Goal: Transaction & Acquisition: Download file/media

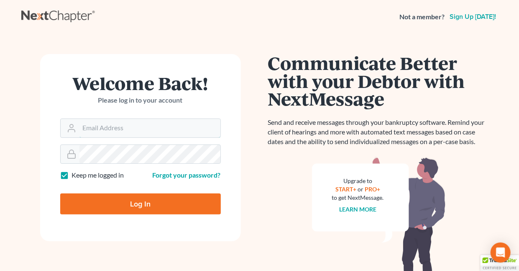
type input "holderesq_jh@bellsouth.net"
click at [72, 172] on label "Keep me logged in" at bounding box center [98, 175] width 52 height 10
click at [75, 172] on input "Keep me logged in" at bounding box center [77, 172] width 5 height 5
checkbox input "false"
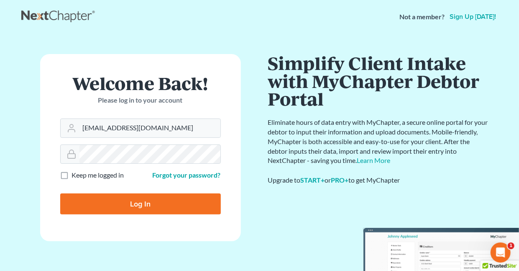
click at [145, 204] on input "Log In" at bounding box center [140, 203] width 161 height 21
type input "Thinking..."
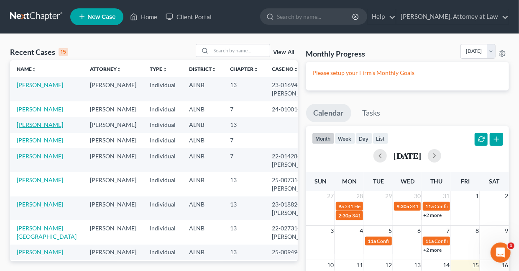
click at [33, 128] on link "Peppins, Willie" at bounding box center [40, 124] width 46 height 7
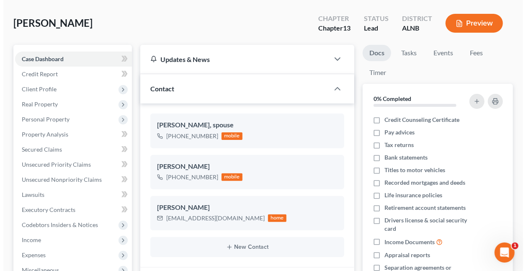
scroll to position [33, 0]
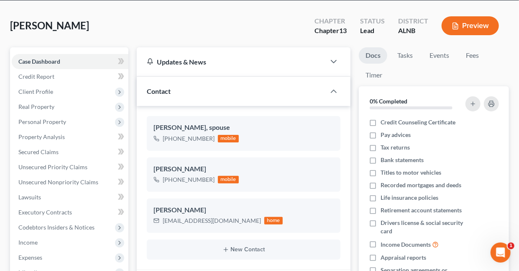
click at [468, 25] on button "Preview" at bounding box center [470, 25] width 57 height 19
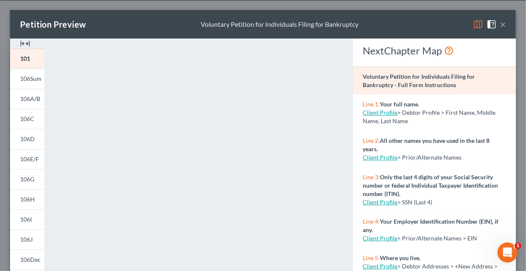
click at [473, 24] on img at bounding box center [478, 24] width 10 height 10
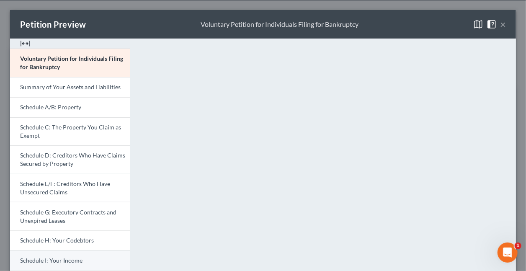
click at [74, 261] on span "Schedule I: Your Income" at bounding box center [51, 260] width 62 height 7
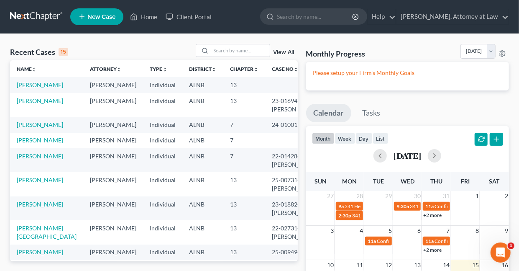
click at [39, 144] on link "Craig, Jamethia" at bounding box center [40, 139] width 46 height 7
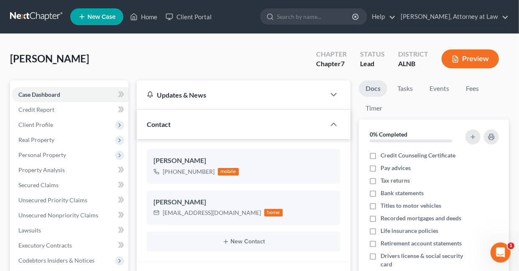
click at [470, 56] on button "Preview" at bounding box center [470, 58] width 57 height 19
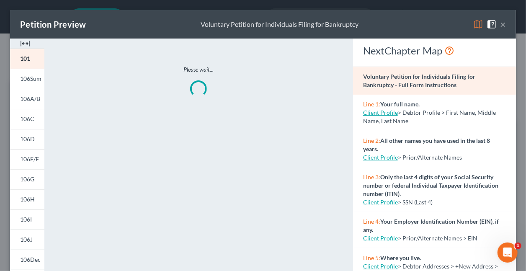
click at [473, 25] on img at bounding box center [478, 24] width 10 height 10
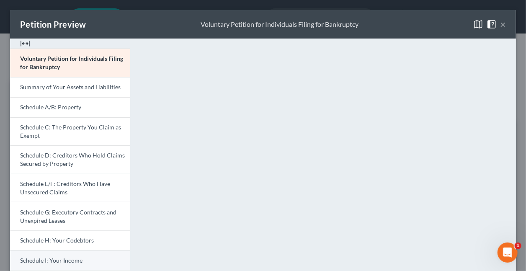
click at [60, 260] on span "Schedule I: Your Income" at bounding box center [51, 260] width 62 height 7
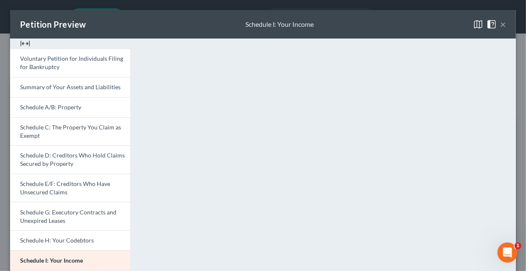
click at [500, 25] on button "×" at bounding box center [503, 24] width 6 height 10
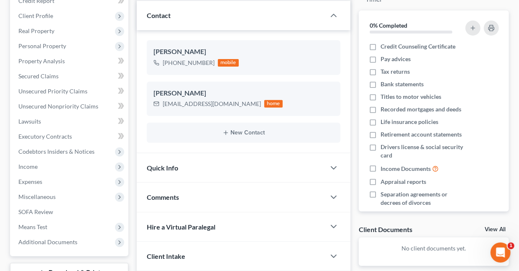
scroll to position [173, 0]
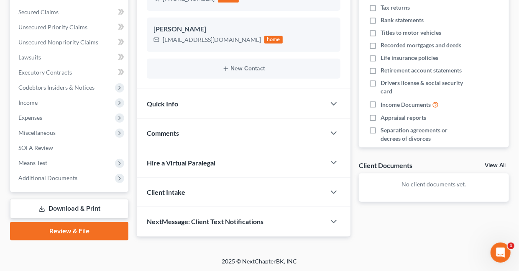
click at [95, 204] on link "Download & Print" at bounding box center [69, 209] width 118 height 20
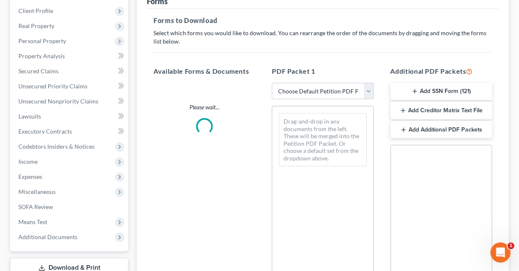
scroll to position [120, 0]
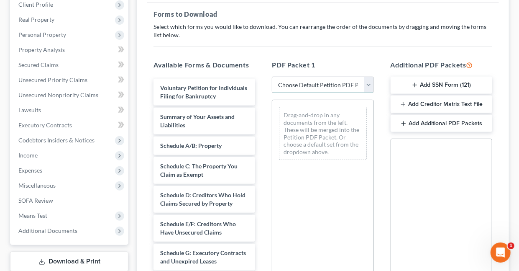
click at [296, 85] on select "Choose Default Petition PDF Packet Complete Bankruptcy Petition (all forms and …" at bounding box center [323, 85] width 102 height 17
select select "4"
click at [272, 77] on select "Choose Default Petition PDF Packet Complete Bankruptcy Petition (all forms and …" at bounding box center [323, 85] width 102 height 17
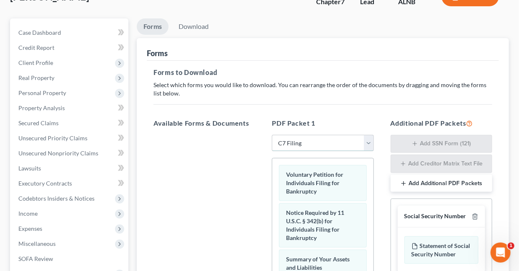
scroll to position [0, 0]
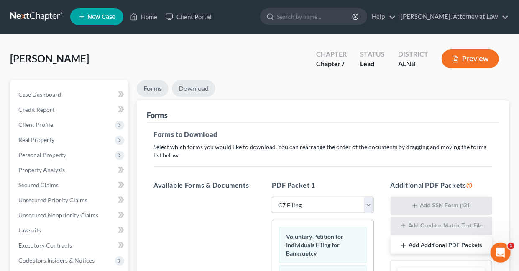
click at [200, 89] on link "Download" at bounding box center [194, 88] width 44 height 16
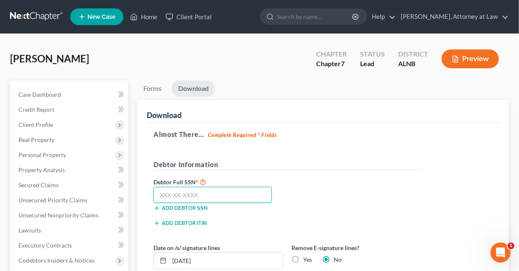
click at [218, 198] on input "text" at bounding box center [213, 195] width 118 height 17
type input "420-15-2785"
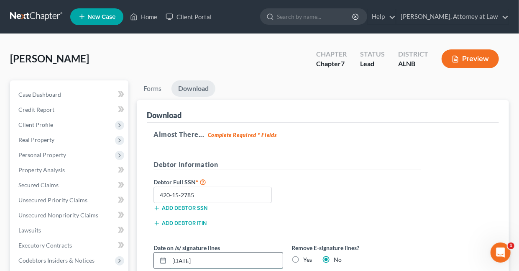
click at [213, 259] on input "08/15/2025" at bounding box center [226, 260] width 113 height 16
type input "0"
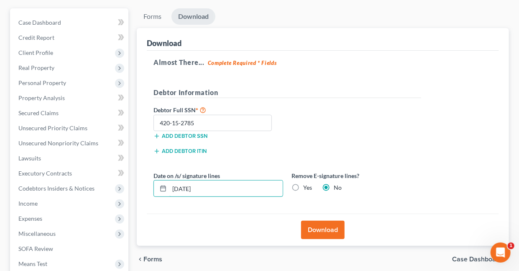
scroll to position [100, 0]
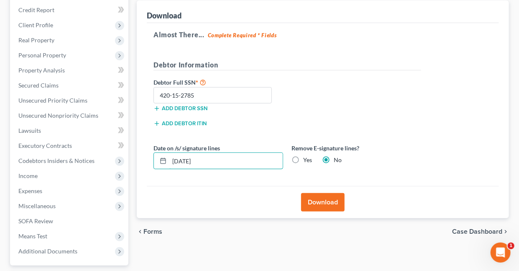
type input "08/07/2025"
click at [326, 200] on button "Download" at bounding box center [323, 202] width 44 height 18
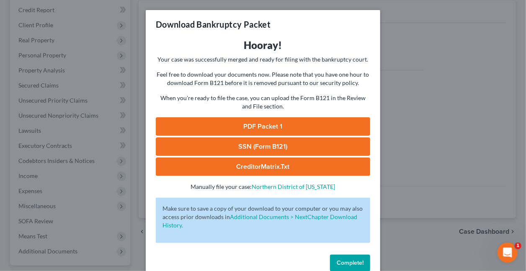
click at [267, 123] on link "PDF Packet 1" at bounding box center [263, 126] width 214 height 18
click at [340, 261] on span "Complete!" at bounding box center [350, 262] width 27 height 7
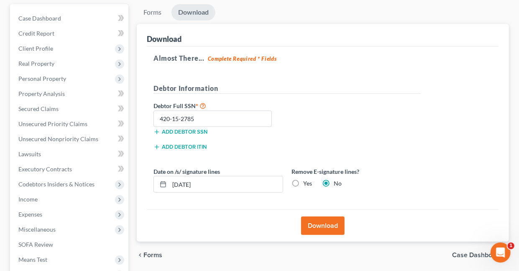
scroll to position [0, 0]
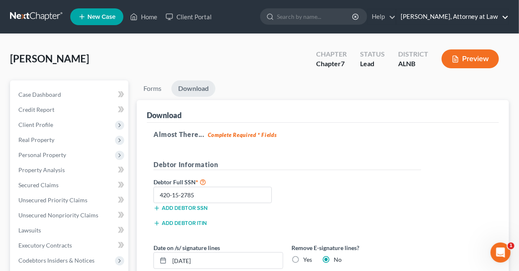
click at [506, 14] on link "Daisy M. Holder, Attorney at Law" at bounding box center [453, 16] width 112 height 15
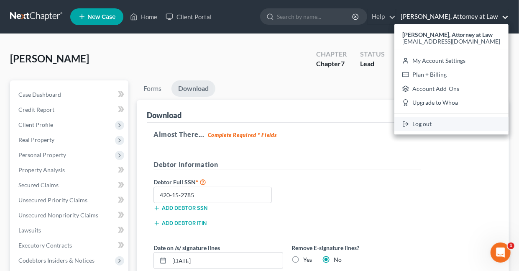
click at [431, 124] on link "Log out" at bounding box center [452, 124] width 114 height 14
